Goal: Navigation & Orientation: Find specific page/section

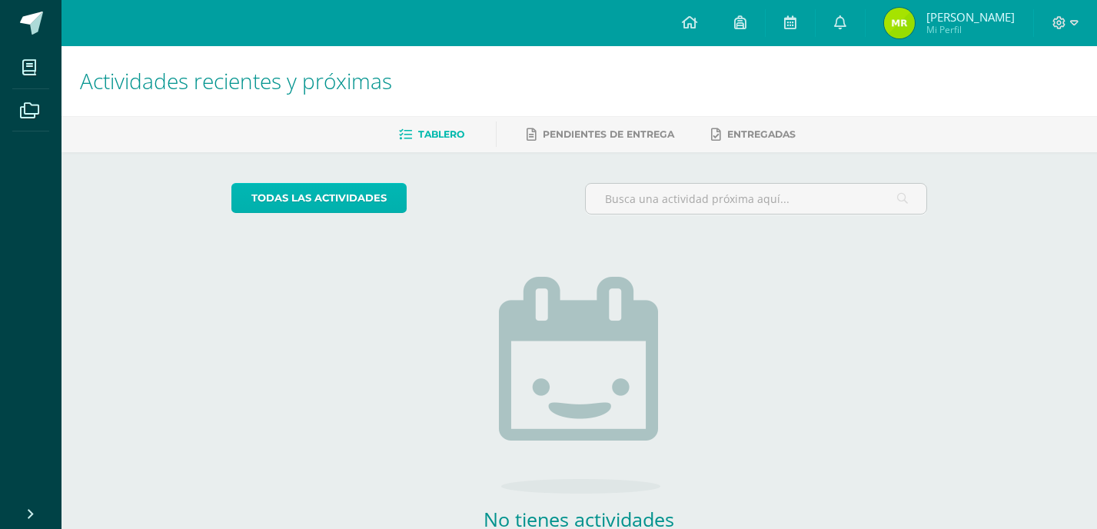
click at [377, 206] on link "todas las Actividades" at bounding box center [318, 198] width 175 height 30
click at [831, 20] on link at bounding box center [839, 23] width 49 height 46
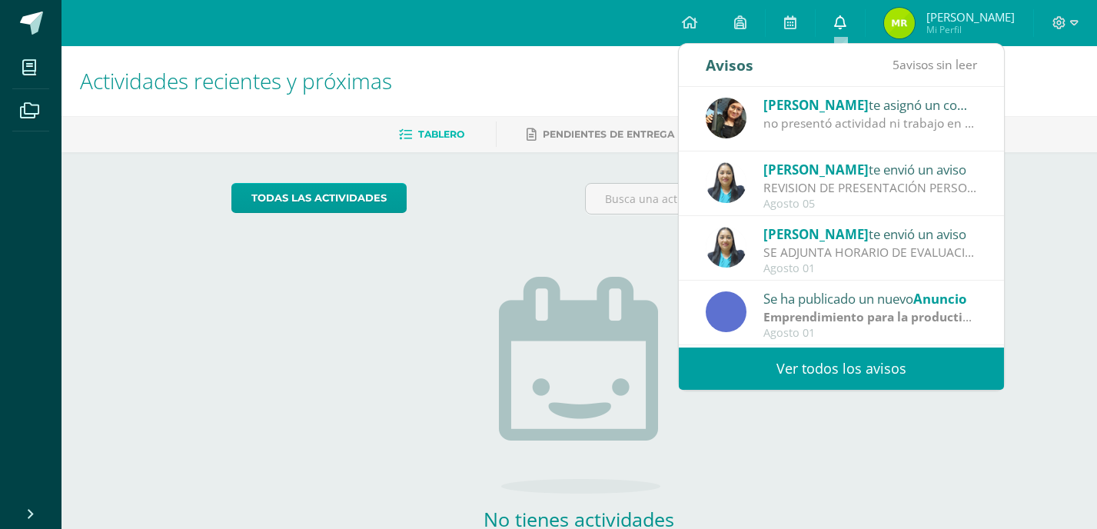
click at [831, 20] on link at bounding box center [839, 23] width 49 height 46
click at [839, 24] on icon at bounding box center [840, 22] width 12 height 14
click at [831, 31] on link at bounding box center [839, 23] width 49 height 46
click at [573, 246] on div "No tienes actividades Échale un vistazo a los demás períodos o sal y disfruta d…" at bounding box center [579, 402] width 307 height 351
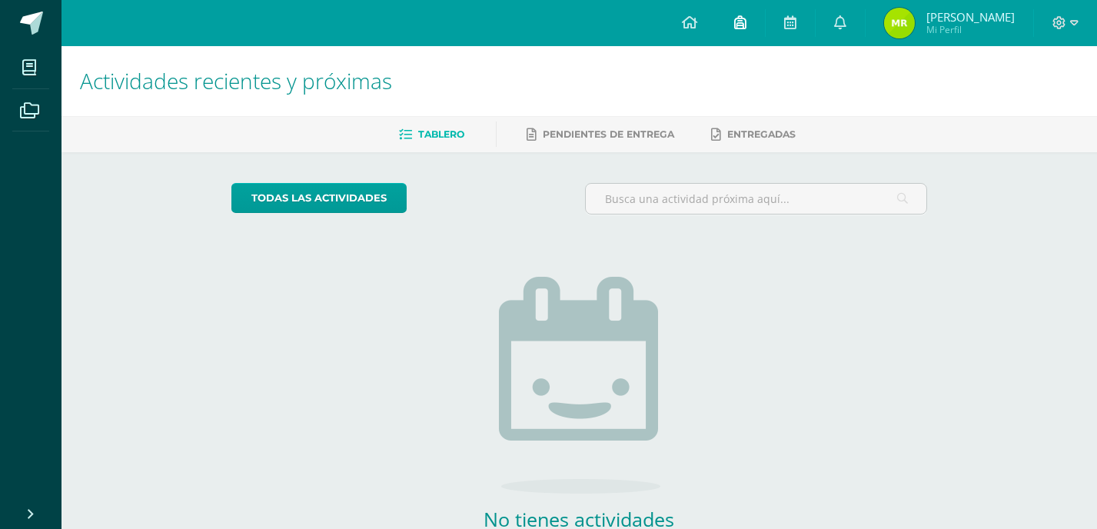
click at [730, 28] on link at bounding box center [740, 23] width 49 height 46
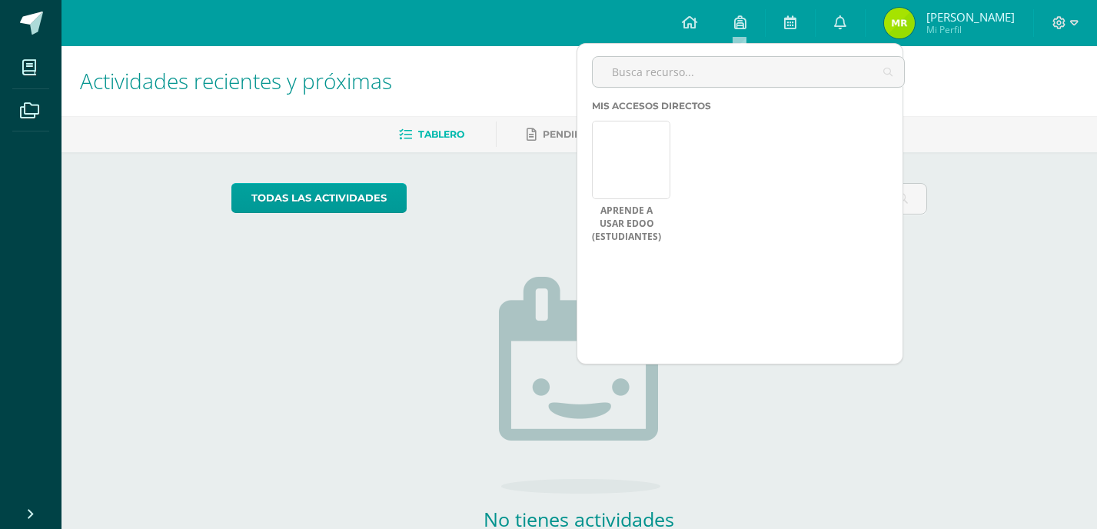
click at [482, 330] on div "No tienes actividades Échale un vistazo a los demás períodos o sal y disfruta d…" at bounding box center [579, 402] width 307 height 351
